Goal: Book appointment/travel/reservation

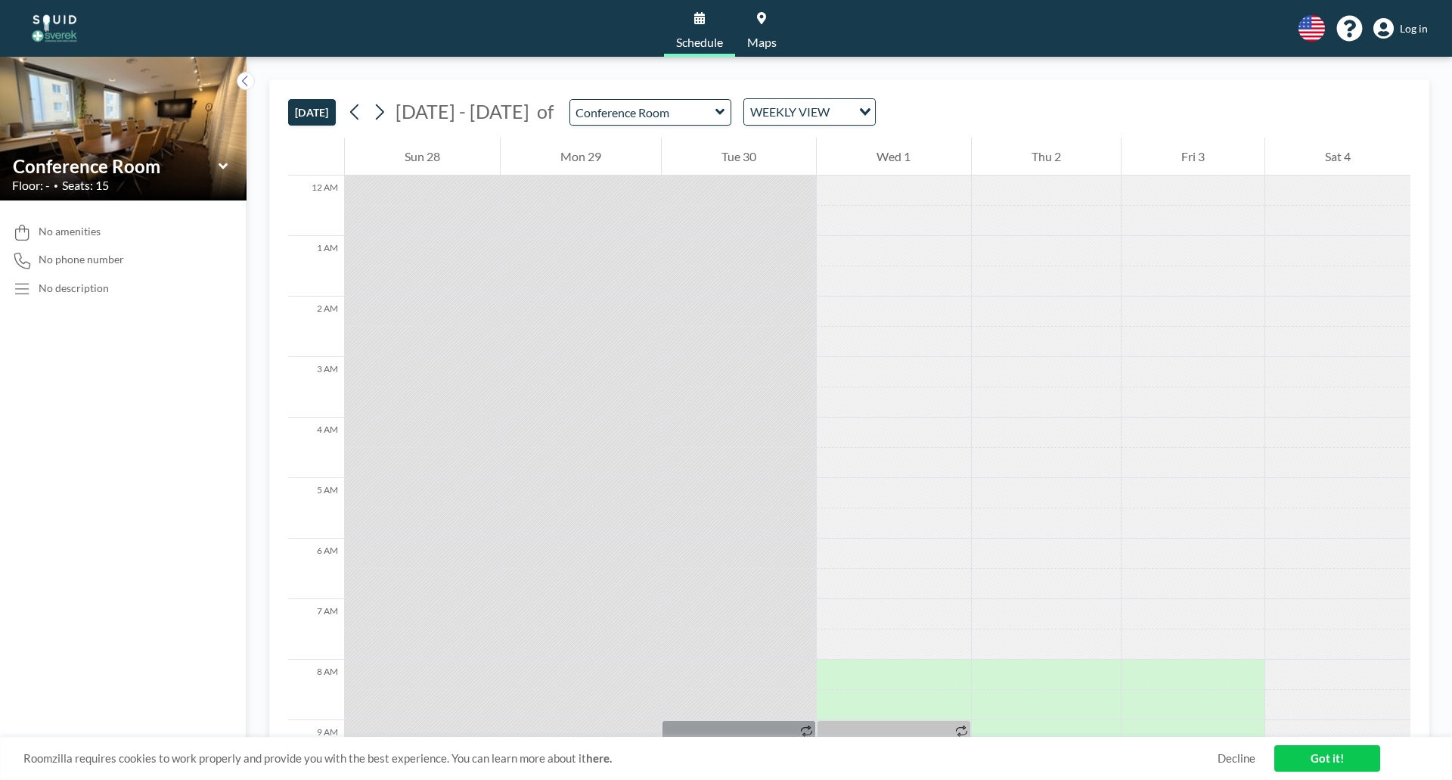
click at [852, 112] on div "Loading..." at bounding box center [863, 110] width 23 height 23
click at [827, 151] on li "WEEKLY VIEW" at bounding box center [797, 161] width 129 height 22
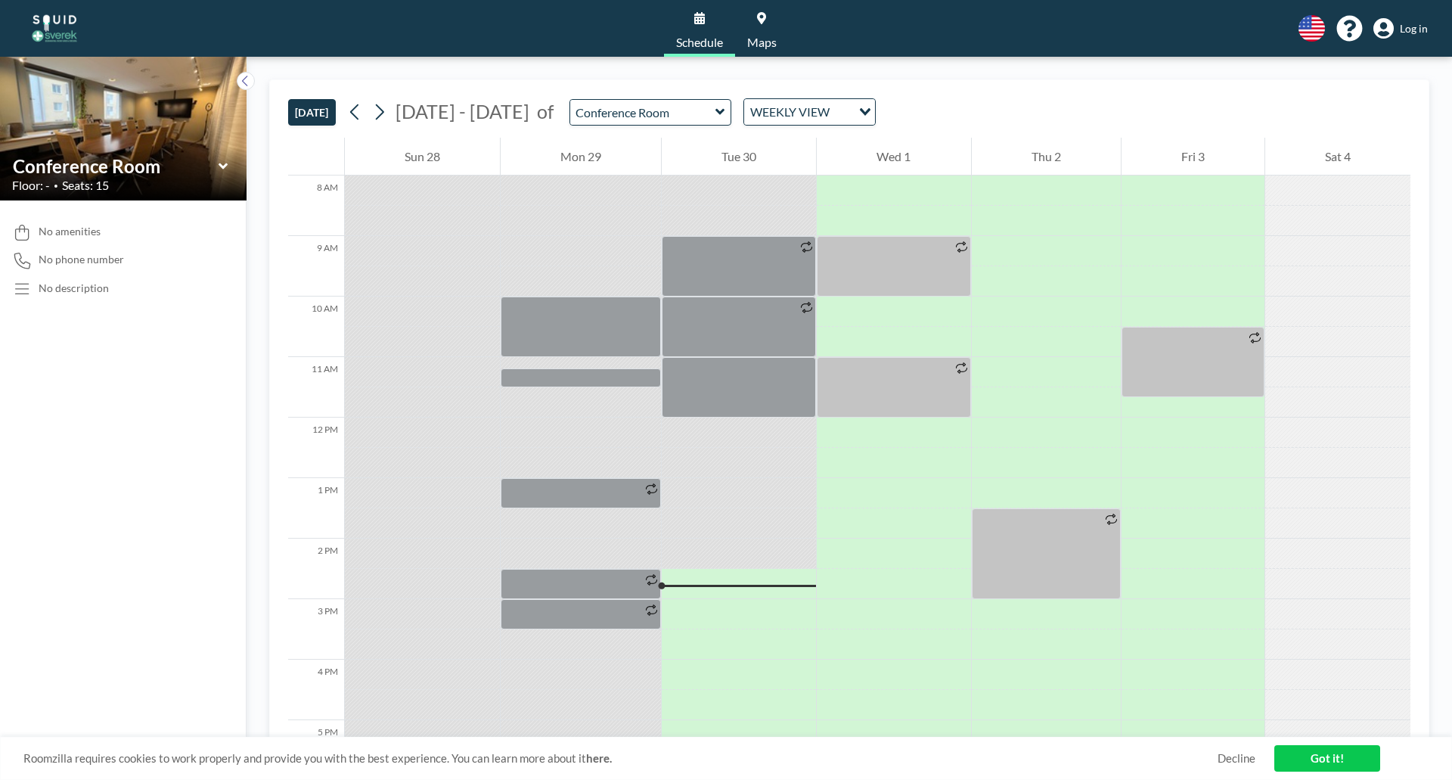
scroll to position [529, 0]
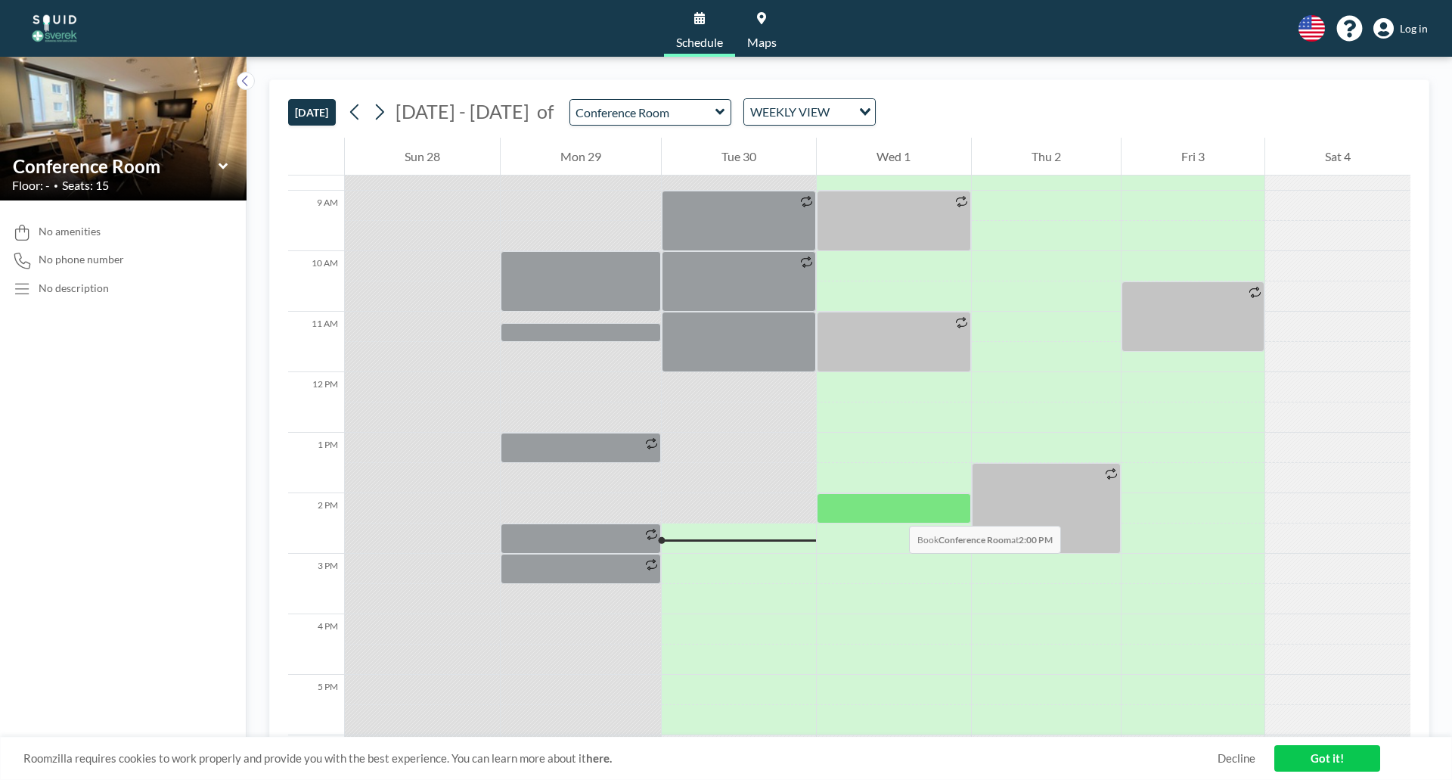
click at [894, 511] on div at bounding box center [894, 508] width 154 height 30
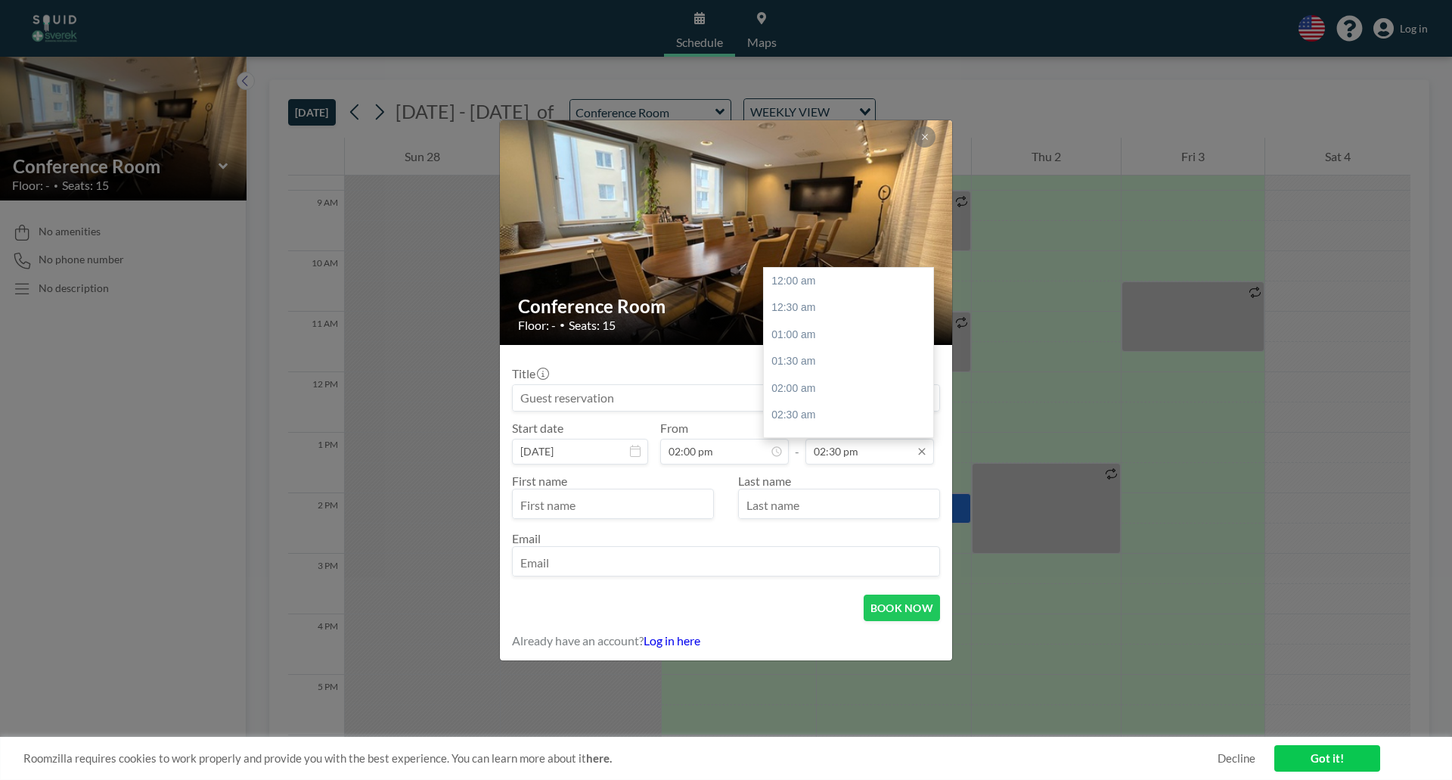
scroll to position [781, 0]
click at [922, 449] on icon at bounding box center [922, 451] width 12 height 12
click at [855, 304] on div "03:00 pm" at bounding box center [852, 307] width 177 height 27
type input "03:00 pm"
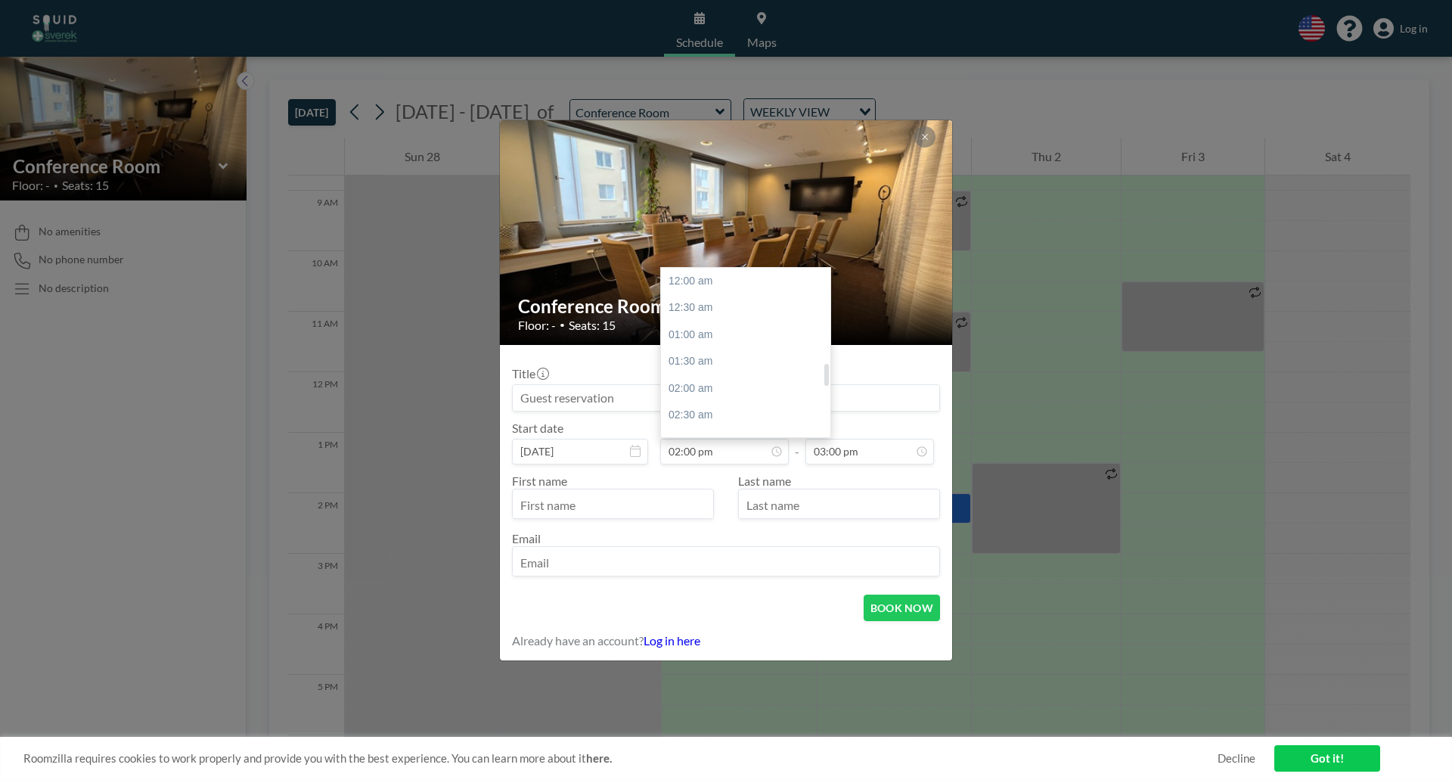
scroll to position [754, 0]
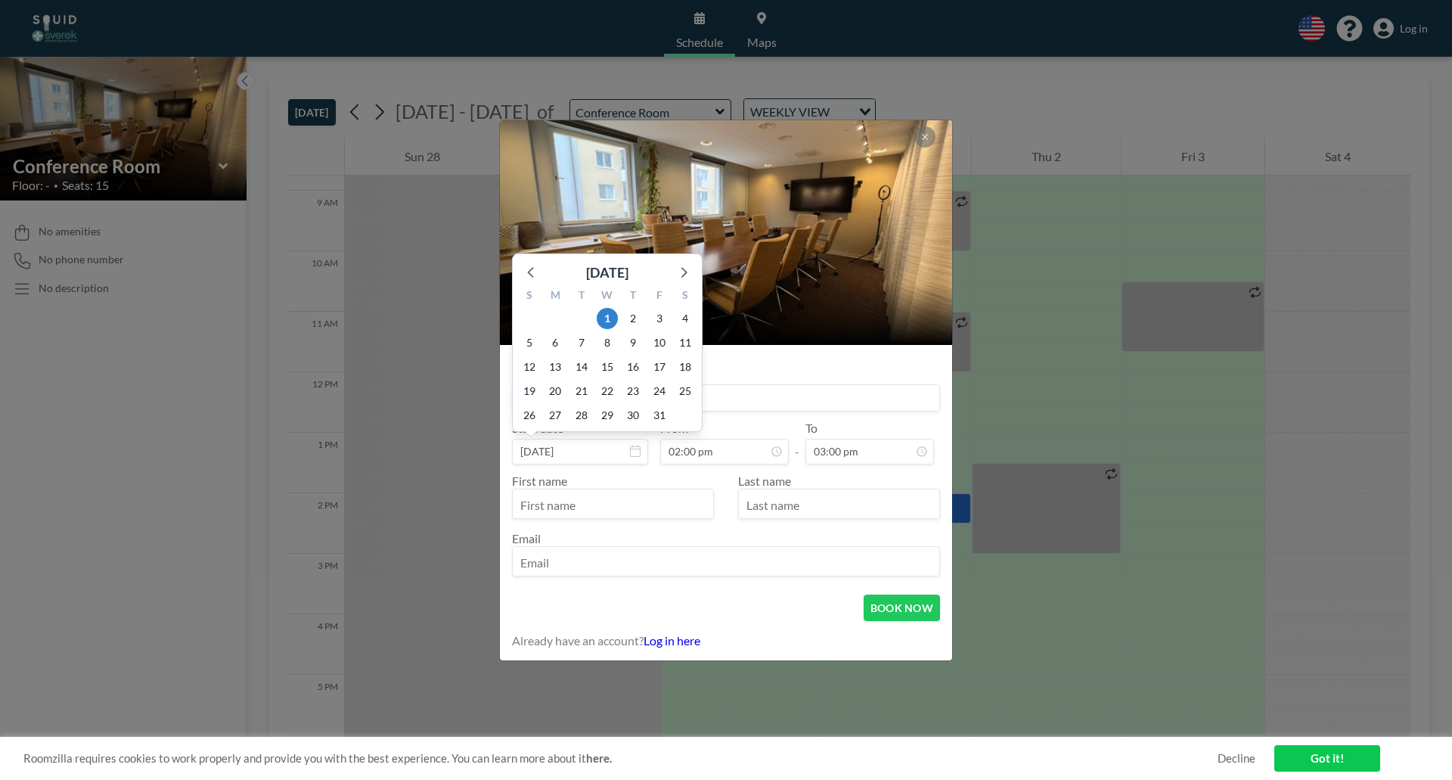
click at [736, 401] on input at bounding box center [726, 398] width 427 height 26
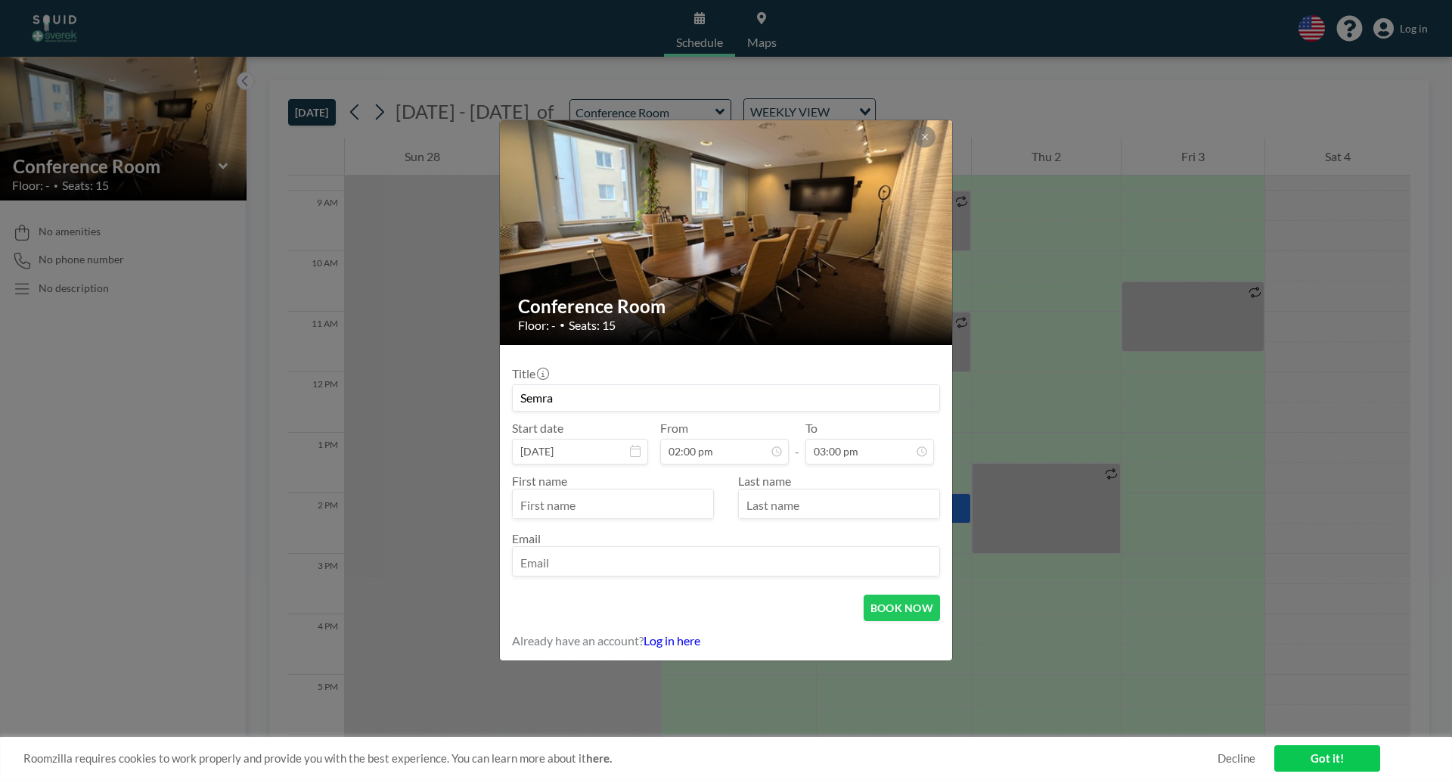
type input "Semra"
click at [615, 503] on input "text" at bounding box center [613, 505] width 200 height 26
type input "s"
type input "Semra"
type input "Bostanci"
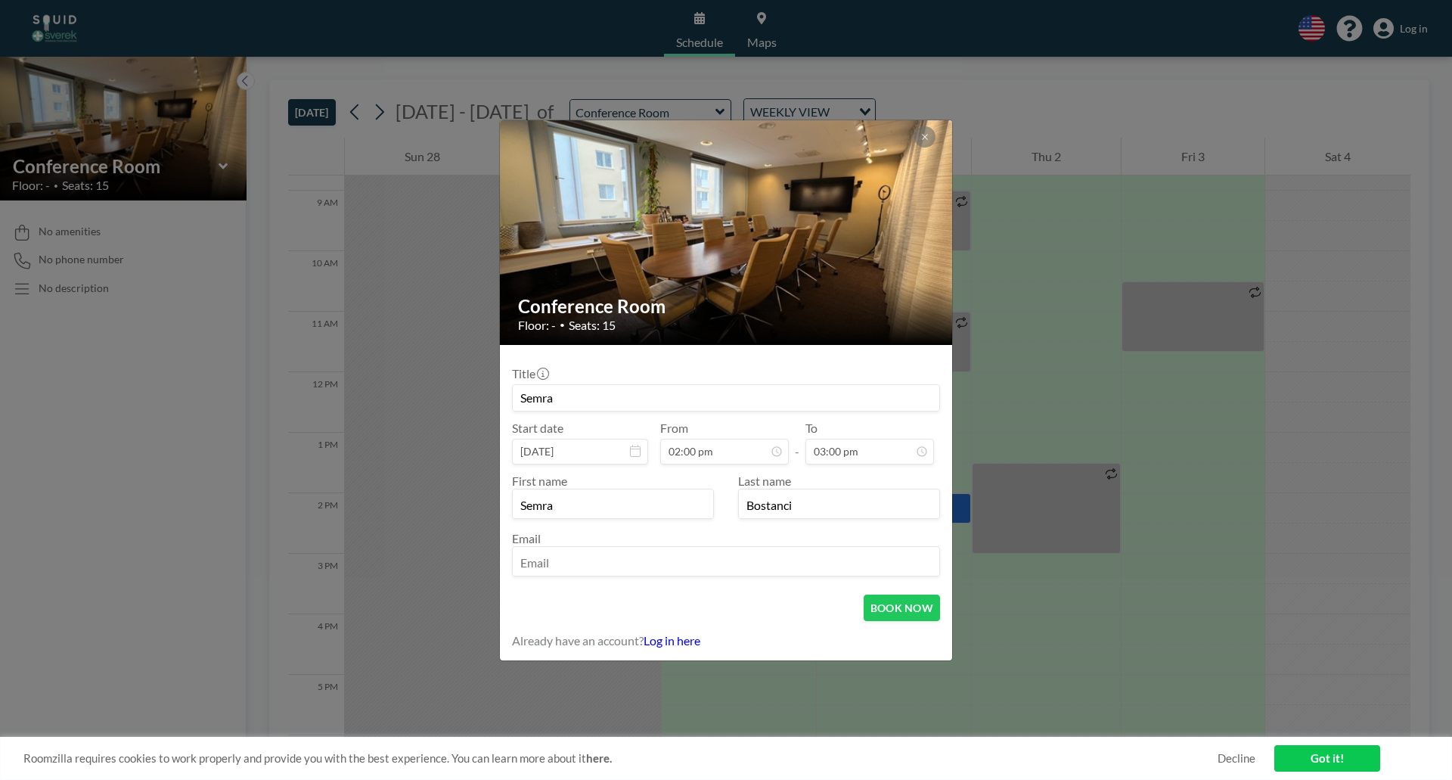
click at [606, 557] on input "email" at bounding box center [726, 563] width 427 height 26
type input "[EMAIL_ADDRESS][DOMAIN_NAME]"
click at [891, 607] on button "BOOK NOW" at bounding box center [902, 608] width 76 height 26
